Goal: Task Accomplishment & Management: Complete application form

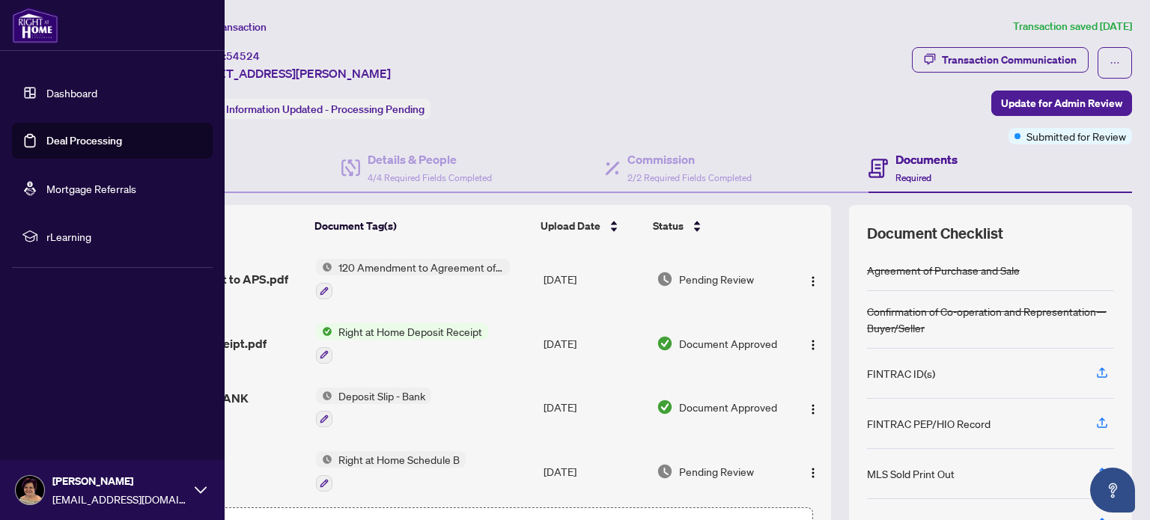
click at [54, 139] on link "Deal Processing" at bounding box center [84, 140] width 76 height 13
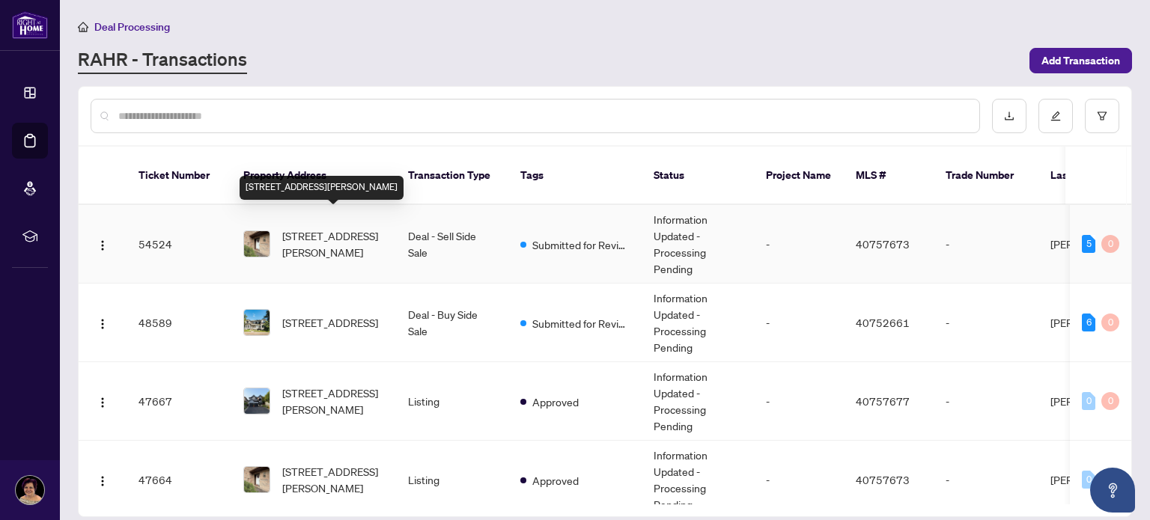
click at [317, 228] on span "[STREET_ADDRESS][PERSON_NAME]" at bounding box center [333, 244] width 102 height 33
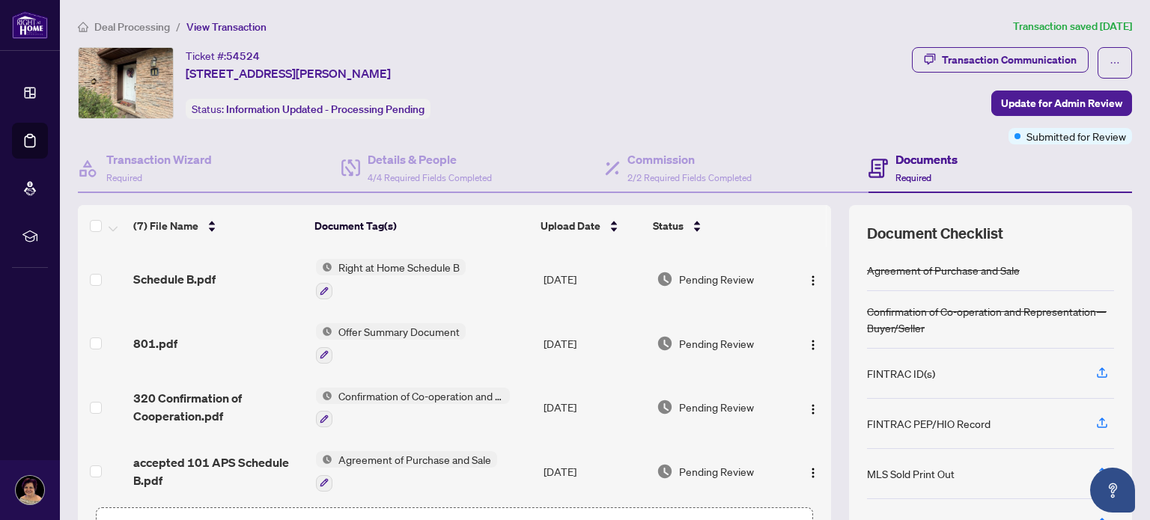
scroll to position [105, 0]
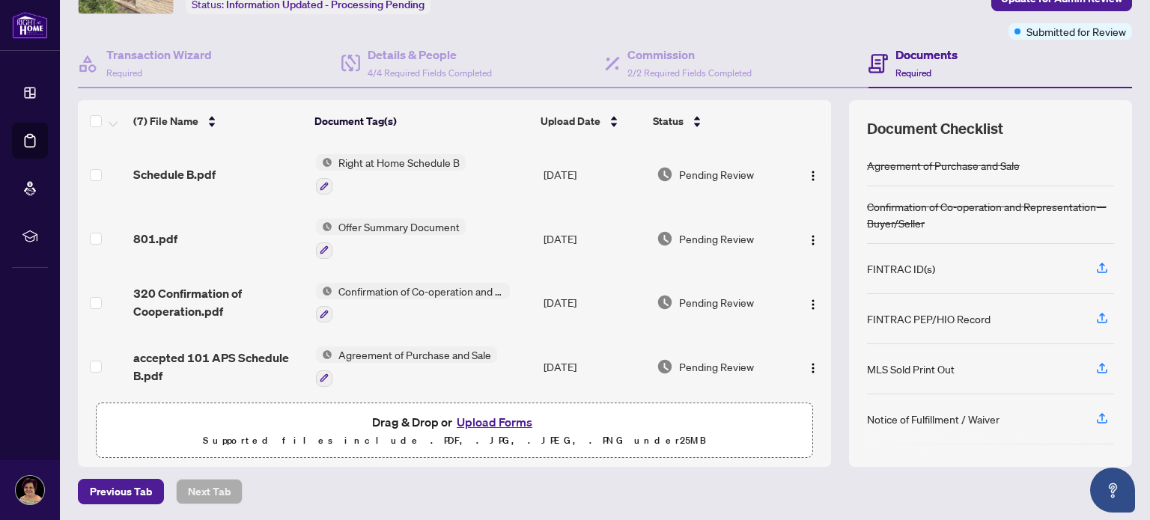
click at [491, 422] on button "Upload Forms" at bounding box center [494, 422] width 85 height 19
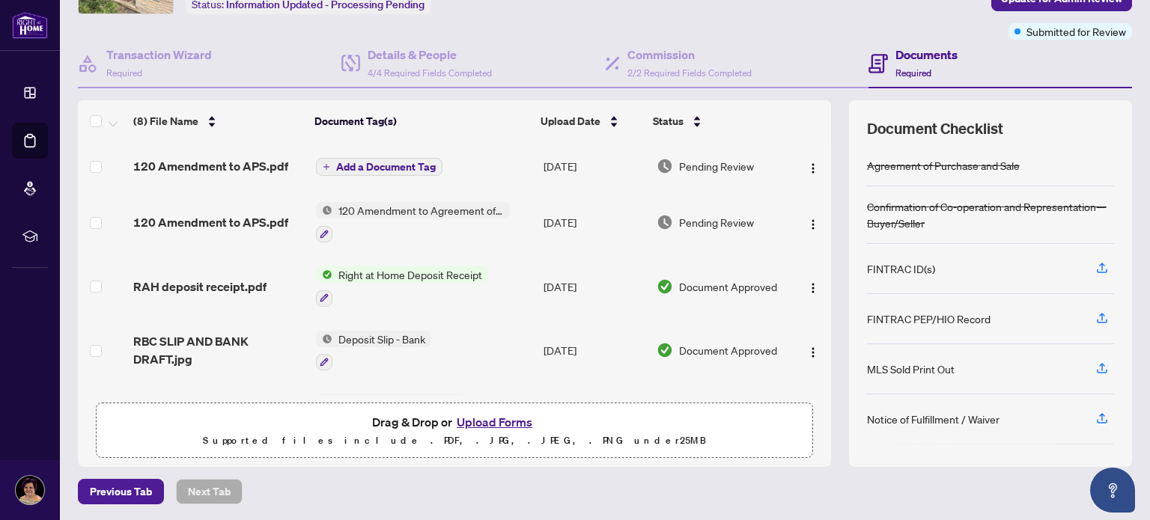
scroll to position [85, 0]
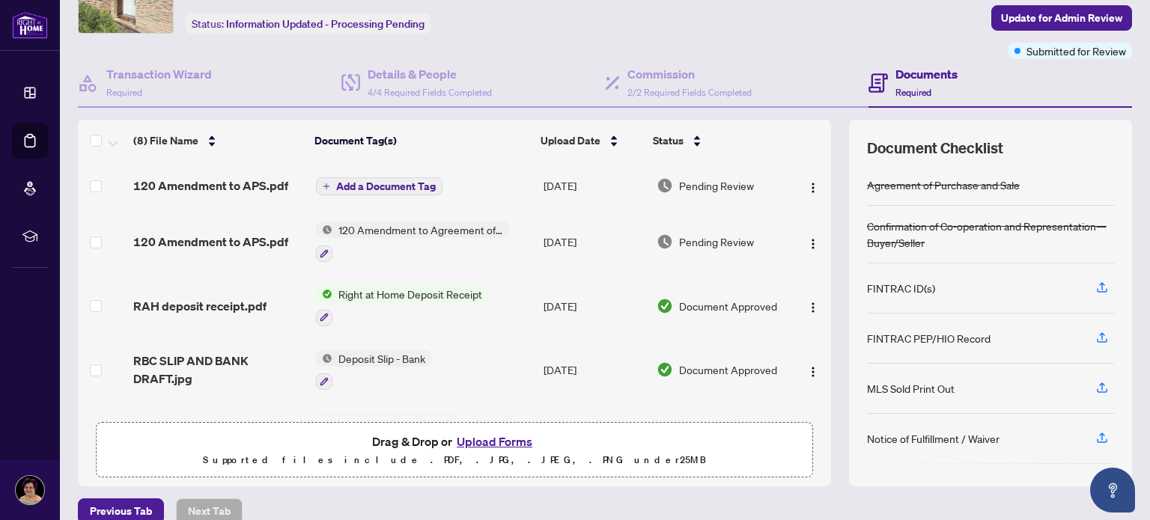
click at [374, 185] on span "Add a Document Tag" at bounding box center [386, 186] width 100 height 10
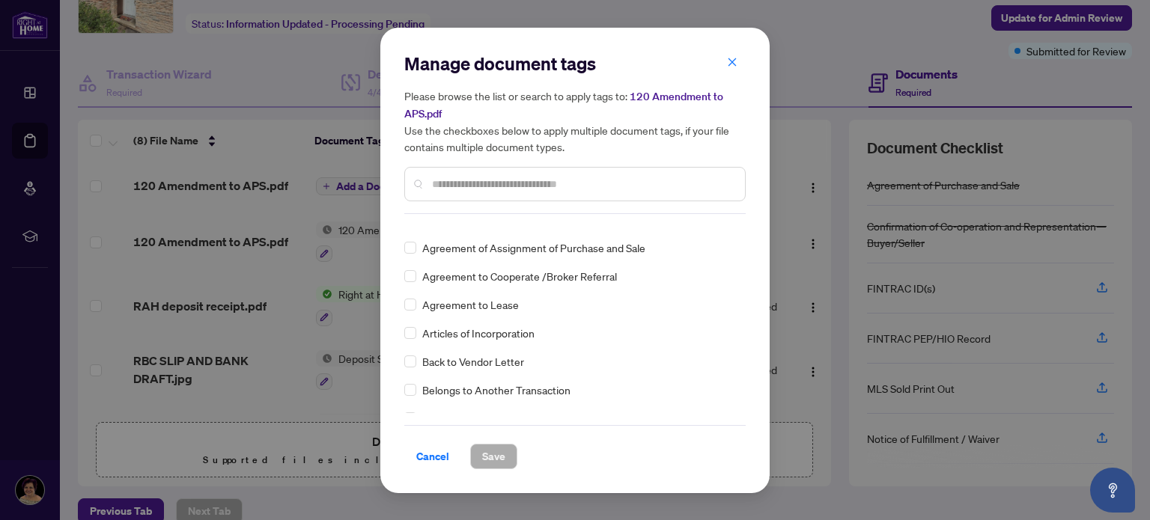
scroll to position [492, 0]
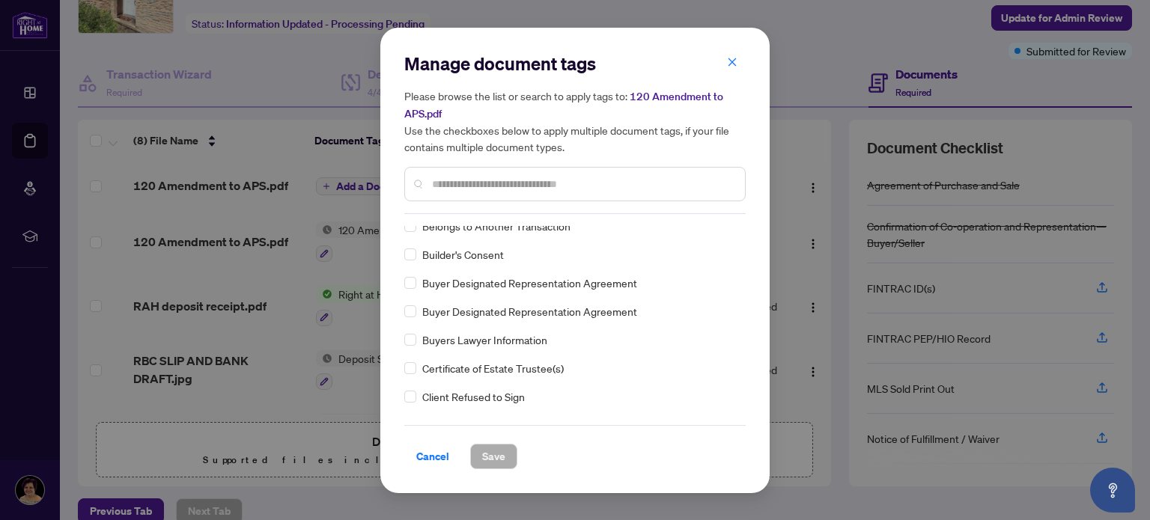
click at [438, 181] on input "text" at bounding box center [582, 184] width 301 height 16
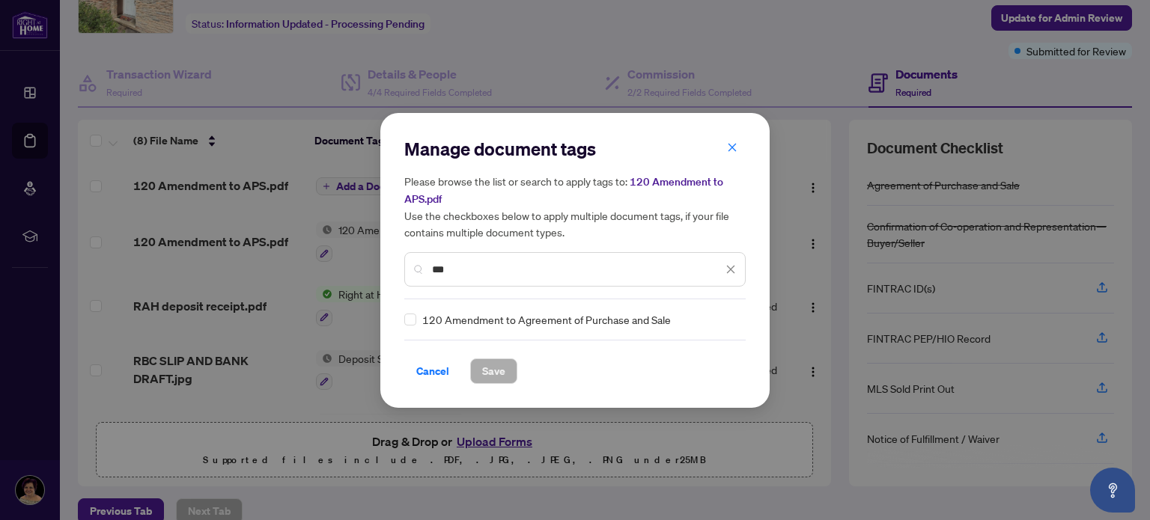
scroll to position [0, 0]
type input "***"
click at [493, 376] on span "Save" at bounding box center [493, 371] width 23 height 24
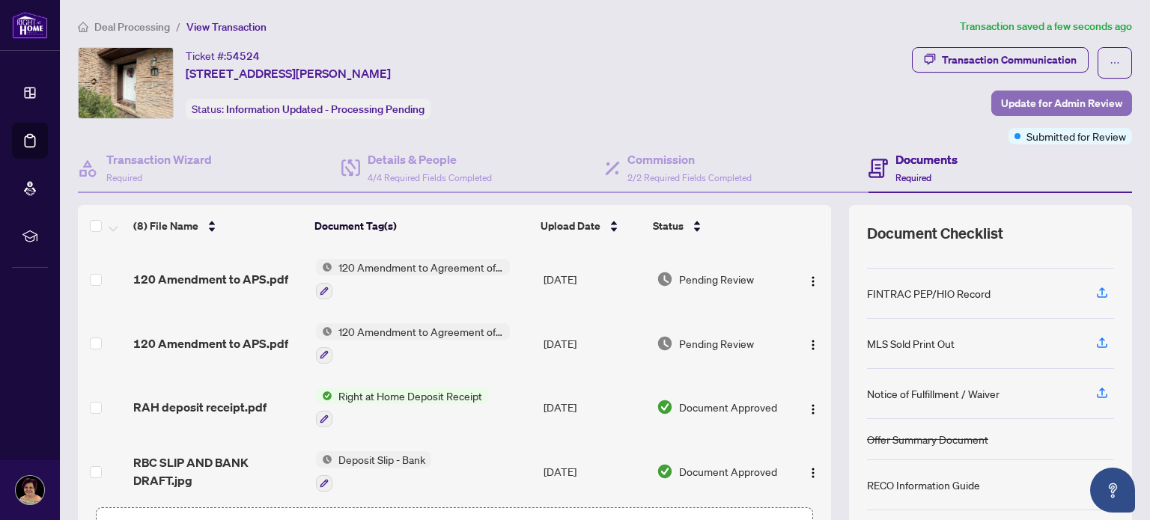
click at [1056, 102] on span "Update for Admin Review" at bounding box center [1061, 103] width 121 height 24
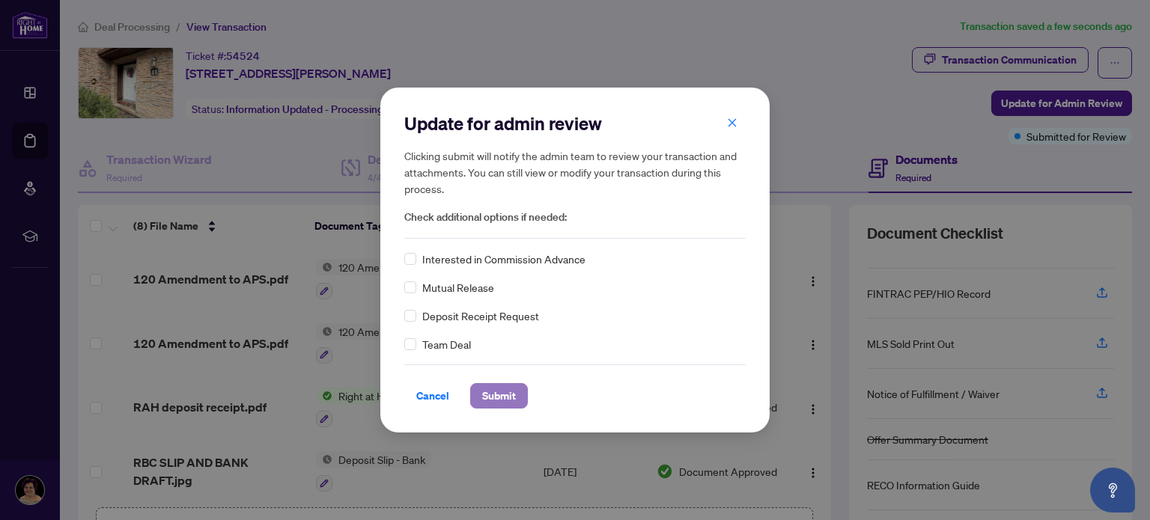
click at [507, 395] on span "Submit" at bounding box center [499, 396] width 34 height 24
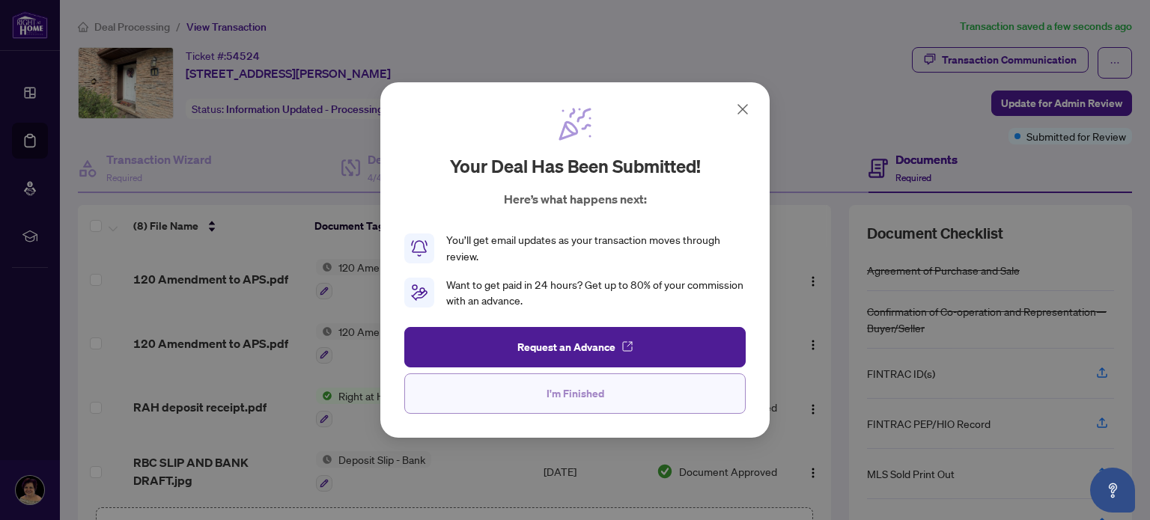
click at [577, 396] on span "I'm Finished" at bounding box center [576, 394] width 58 height 24
